Goal: Answer question/provide support: Share knowledge or assist other users

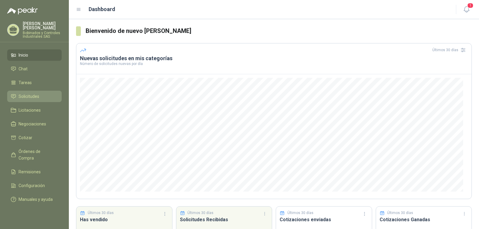
click at [33, 93] on span "Solicitudes" at bounding box center [29, 96] width 21 height 7
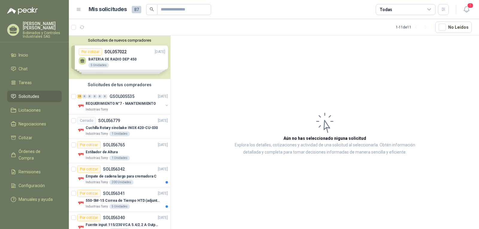
click at [137, 63] on div "Solicitudes de nuevos compradores Por cotizar SOL057022 [DATE] BATERIA DE RADIO…" at bounding box center [120, 57] width 102 height 43
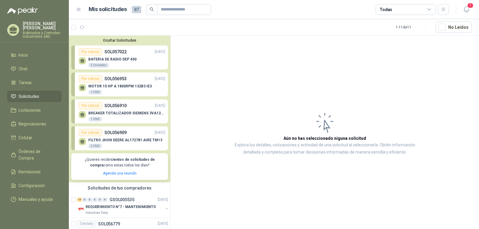
click at [119, 89] on div "MOTOR 15 HP A 1800RPM 132B3 IE3 1 UND" at bounding box center [120, 89] width 64 height 11
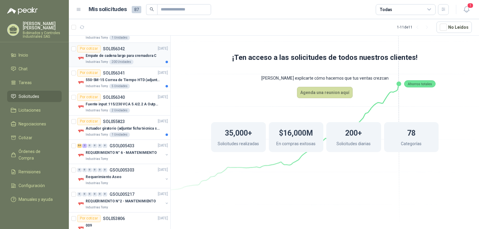
scroll to position [238, 0]
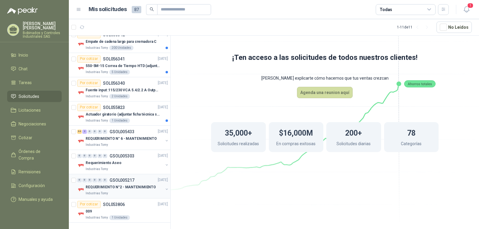
click at [147, 183] on div "0 0 0 0 0 0 GSOL005217 [DATE]" at bounding box center [123, 180] width 92 height 7
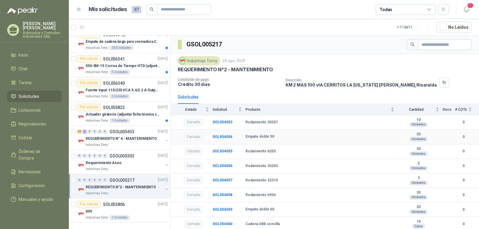
scroll to position [0, 0]
click at [134, 205] on div "Por cotizar SOL053806 [DATE]" at bounding box center [122, 204] width 91 height 7
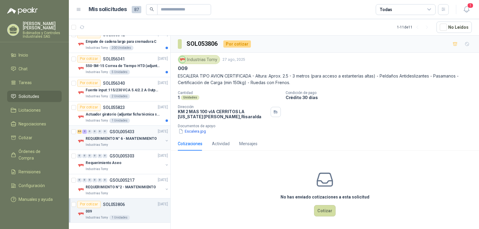
click at [121, 140] on p "REQUERIMIENTO N° 6 - MANTENIMIENTO" at bounding box center [121, 139] width 71 height 6
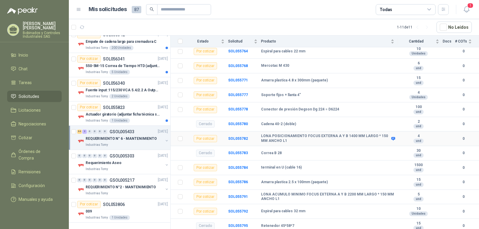
scroll to position [1079, 0]
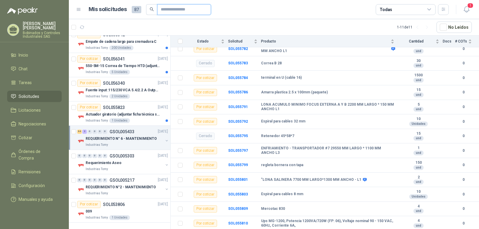
click at [180, 11] on input "text" at bounding box center [182, 9] width 42 height 10
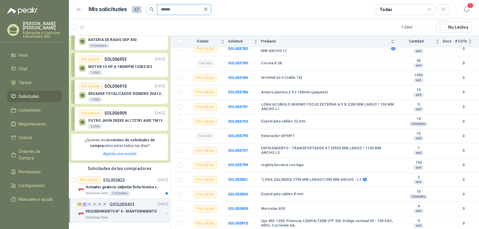
scroll to position [20, 0]
type input "*********"
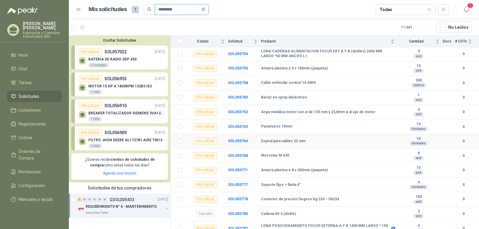
scroll to position [809, 0]
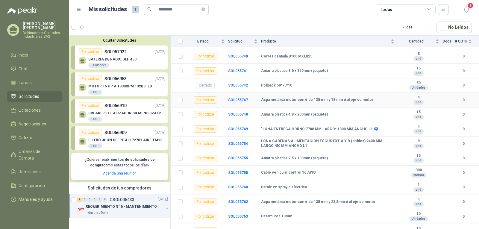
click at [262, 98] on b "Aspa metálica motor con ø de 135 mm y 18 mm ø al eje de motor" at bounding box center [317, 100] width 112 height 5
click at [241, 98] on b "SOL055747" at bounding box center [238, 100] width 20 height 4
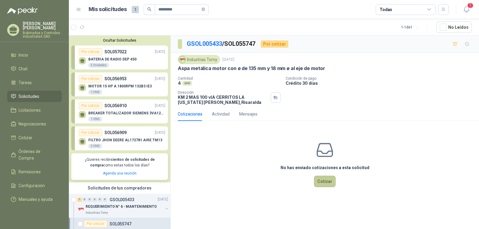
click at [324, 179] on button "Cotizar" at bounding box center [325, 181] width 22 height 11
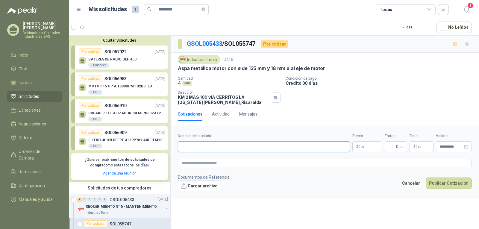
click at [345, 147] on input "Nombre del producto" at bounding box center [264, 146] width 172 height 11
type input "**********"
click at [426, 178] on button "Publicar Cotización" at bounding box center [449, 183] width 46 height 11
type input "**"
click at [364, 146] on span ",00" at bounding box center [363, 146] width 4 height 3
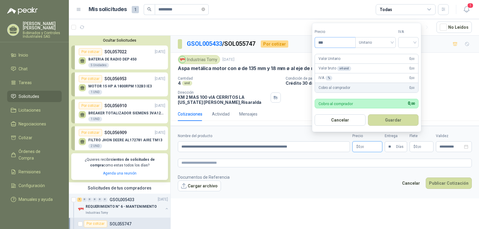
click at [332, 43] on input "***" at bounding box center [335, 42] width 40 height 10
type input "*********"
click at [394, 122] on button "Guardar" at bounding box center [393, 119] width 51 height 11
click at [417, 41] on div at bounding box center [409, 42] width 20 height 11
click at [412, 56] on div "19%" at bounding box center [410, 55] width 11 height 7
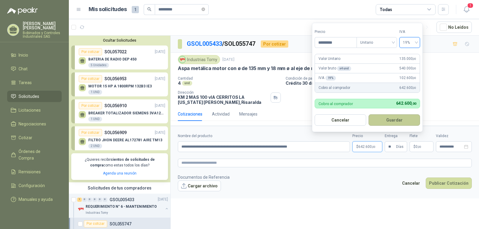
click at [399, 120] on button "Guardar" at bounding box center [395, 119] width 52 height 11
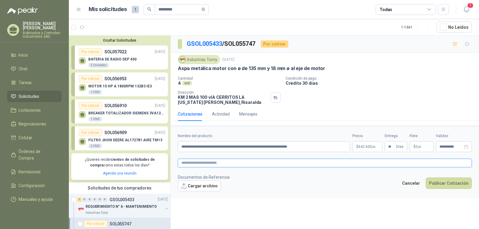
click at [385, 167] on textarea at bounding box center [325, 163] width 294 height 9
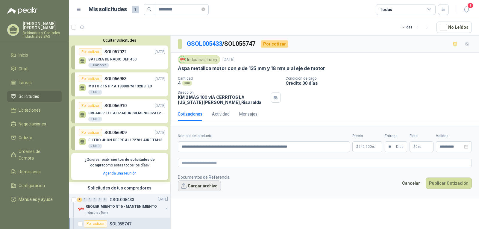
click at [201, 188] on button "Cargar archivo" at bounding box center [199, 186] width 43 height 11
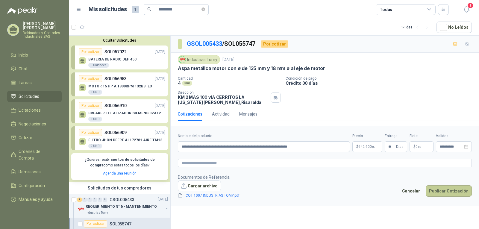
click at [446, 194] on button "Publicar Cotización" at bounding box center [449, 190] width 46 height 11
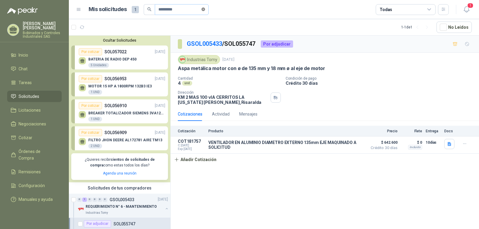
click at [205, 10] on icon "close-circle" at bounding box center [204, 9] width 4 height 4
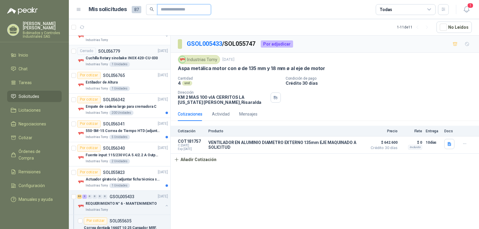
scroll to position [180, 0]
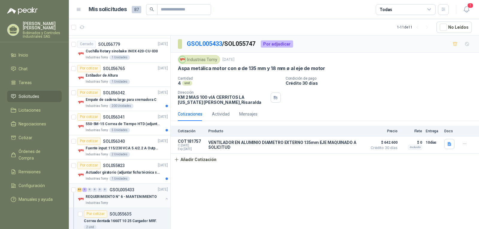
click at [132, 194] on div "REQUERIMIENTO N° 6 - MANTENIMIENTO" at bounding box center [125, 197] width 78 height 7
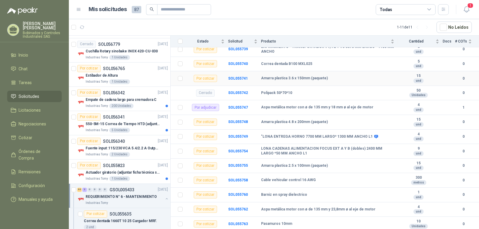
scroll to position [809, 0]
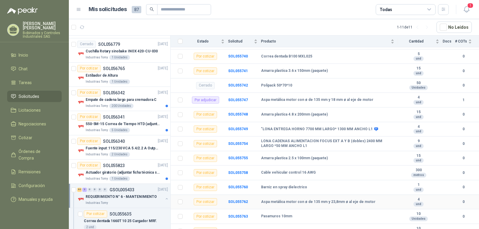
click at [208, 203] on div "Por cotizar" at bounding box center [205, 201] width 23 height 7
click at [239, 200] on b "SOL055762" at bounding box center [238, 202] width 20 height 4
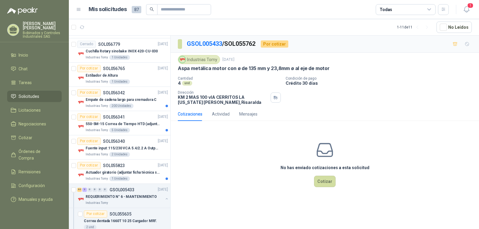
click at [324, 190] on div "No has enviado cotizaciones a esta solicitud Cotizar" at bounding box center [325, 164] width 309 height 76
click at [325, 181] on button "Cotizar" at bounding box center [325, 181] width 22 height 11
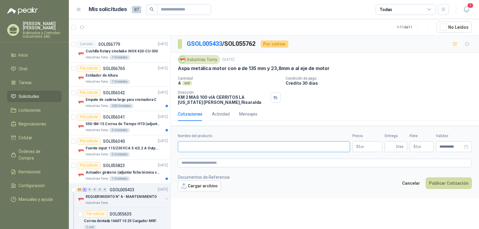
click at [261, 146] on input "Nombre del producto" at bounding box center [264, 146] width 172 height 11
type input "**********"
click at [369, 144] on p "$ 0 ,00" at bounding box center [368, 146] width 30 height 11
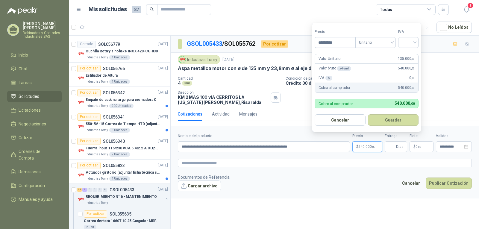
type input "*********"
click at [415, 40] on input "search" at bounding box center [408, 41] width 13 height 9
click at [407, 56] on div "19%" at bounding box center [410, 55] width 11 height 7
click at [379, 120] on button "Guardar" at bounding box center [395, 119] width 52 height 11
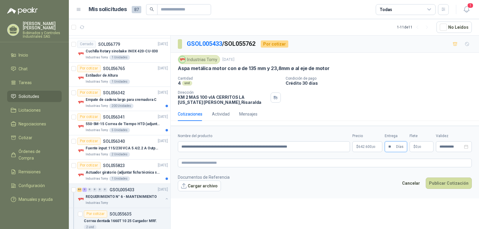
type input "**"
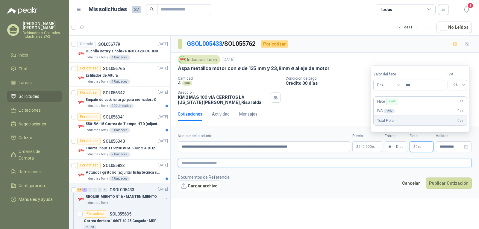
click at [438, 166] on textarea at bounding box center [325, 163] width 294 height 9
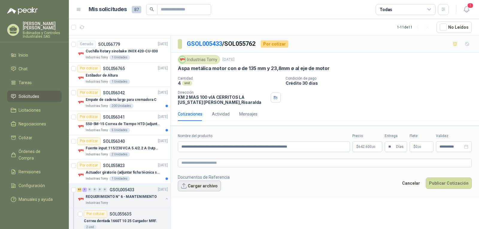
click at [208, 185] on button "Cargar archivo" at bounding box center [199, 186] width 43 height 11
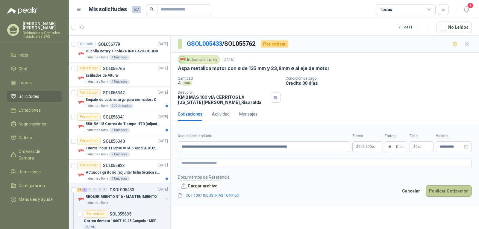
click at [443, 189] on button "Publicar Cotización" at bounding box center [449, 190] width 46 height 11
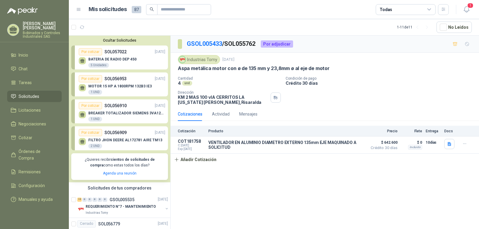
click at [116, 77] on p "SOL056953" at bounding box center [116, 79] width 22 height 7
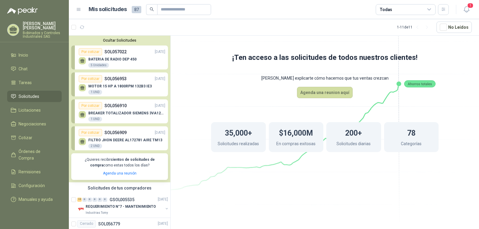
click at [113, 87] on p "MOTOR 15 HP A 1800RPM 132B3 IE3" at bounding box center [120, 86] width 64 height 4
click at [87, 78] on div "Por cotizar" at bounding box center [90, 78] width 23 height 7
click at [130, 91] on div "MOTOR 15 HP A 1800RPM 132B3 IE3 1 UND" at bounding box center [120, 89] width 64 height 11
click at [119, 113] on p "BREAKER TOTALIZADOR SIEMENS 3VA1220-SEF 32-0 AA00(140-200)AMP" at bounding box center [126, 113] width 77 height 4
click at [114, 80] on p "SOL056953" at bounding box center [116, 79] width 22 height 7
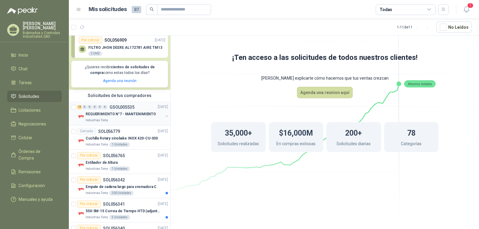
scroll to position [90, 0]
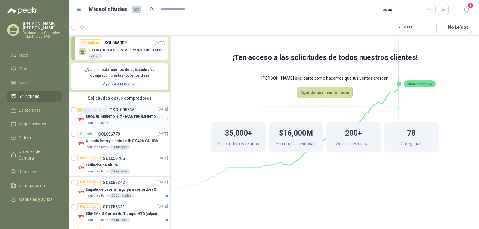
click at [112, 123] on div "Industrias Tomy" at bounding box center [125, 123] width 78 height 5
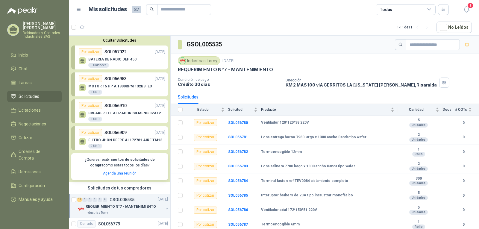
click at [139, 80] on div "Por cotizar SOL056953 [DATE]" at bounding box center [122, 78] width 87 height 7
